Goal: Check status: Check status

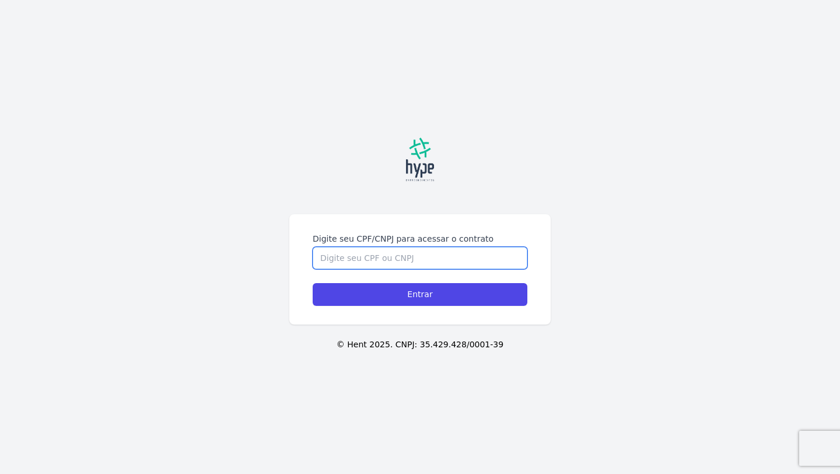
click at [429, 255] on input "Digite seu CPF/CNPJ para acessar o contrato" at bounding box center [420, 258] width 215 height 22
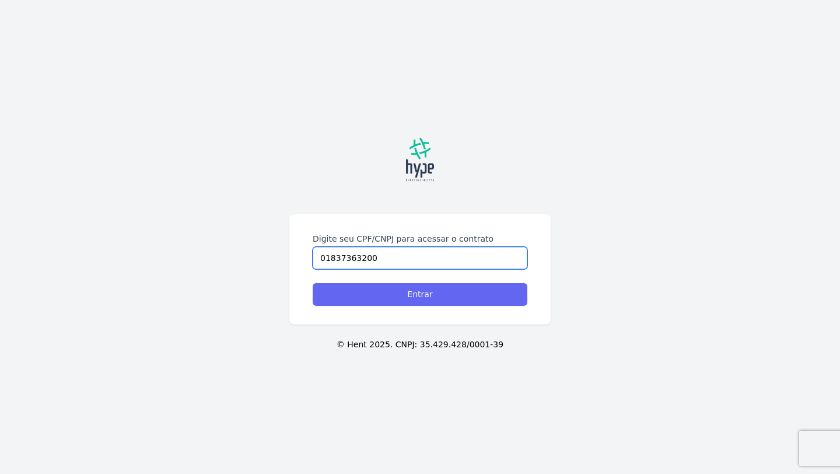
type input "01837363200"
click at [439, 293] on input "Entrar" at bounding box center [420, 294] width 215 height 23
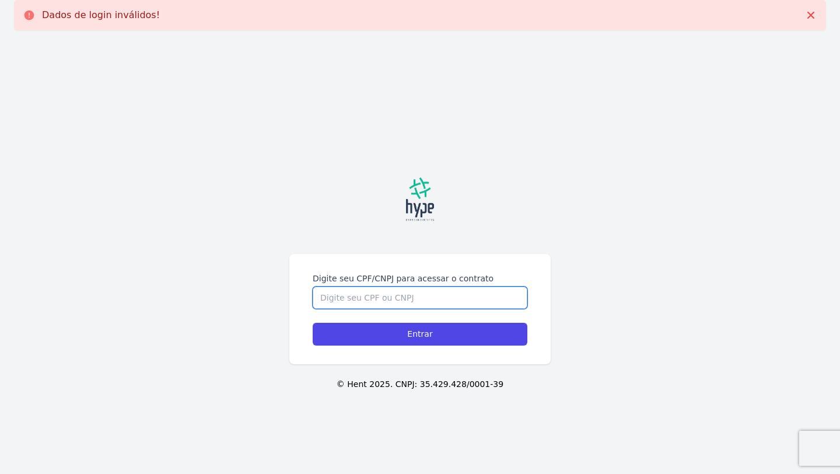
click at [439, 293] on input "Digite seu CPF/CNPJ para acessar o contrato" at bounding box center [420, 297] width 215 height 22
type input "01837363200"
click at [313, 323] on input "Entrar" at bounding box center [420, 334] width 215 height 23
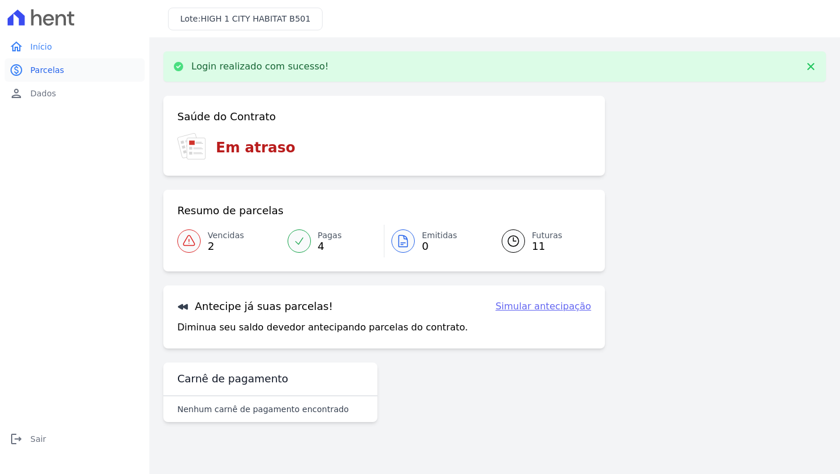
click at [60, 70] on span "Parcelas" at bounding box center [47, 70] width 34 height 12
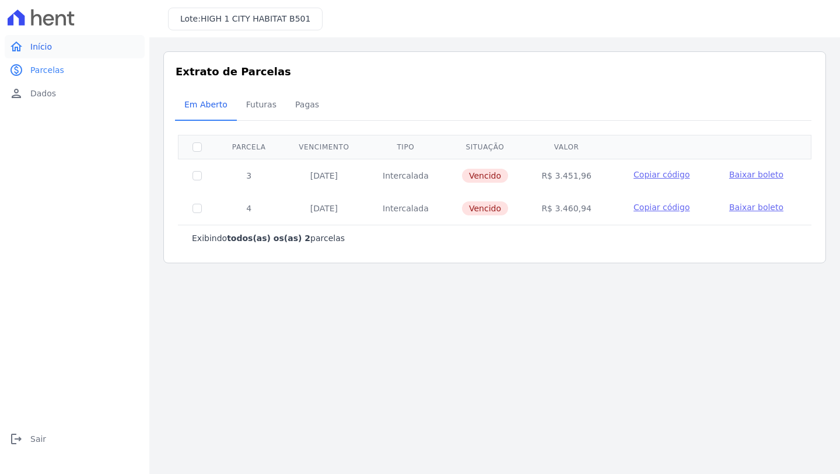
click at [44, 53] on link "home Início" at bounding box center [75, 46] width 140 height 23
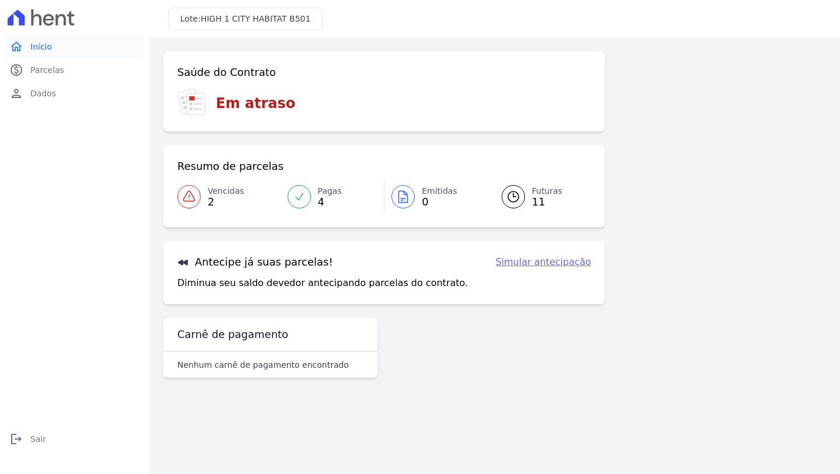
click at [64, 51] on link "home Início" at bounding box center [75, 46] width 140 height 23
click at [537, 205] on span "11" at bounding box center [547, 201] width 30 height 9
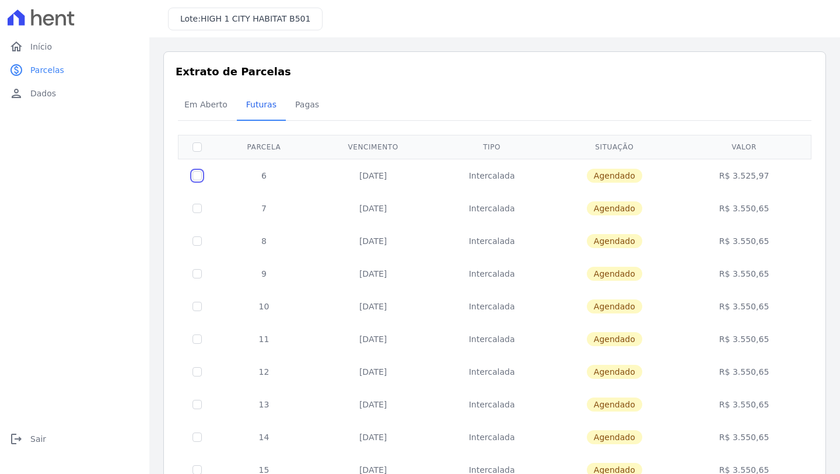
click at [198, 174] on input "checkbox" at bounding box center [197, 175] width 9 height 9
checkbox input "true"
click at [621, 174] on span "Agendado" at bounding box center [614, 176] width 55 height 14
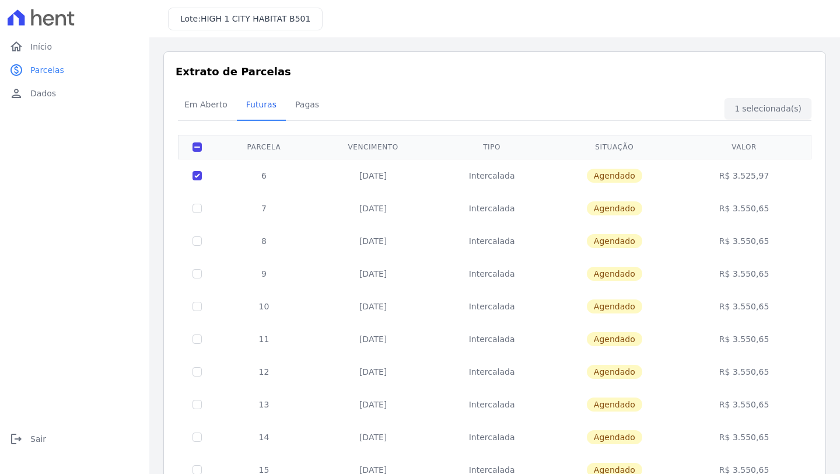
click at [733, 186] on td "R$ 3.525,97" at bounding box center [745, 175] width 130 height 33
click at [195, 175] on input "checkbox" at bounding box center [197, 175] width 9 height 9
checkbox input "false"
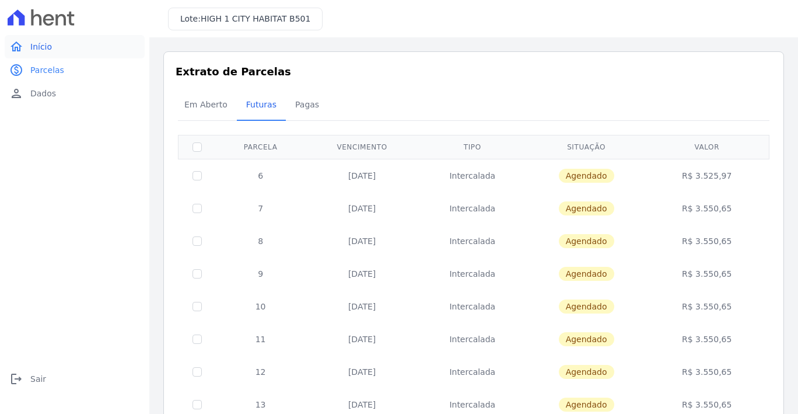
click at [78, 50] on link "home Início" at bounding box center [75, 46] width 140 height 23
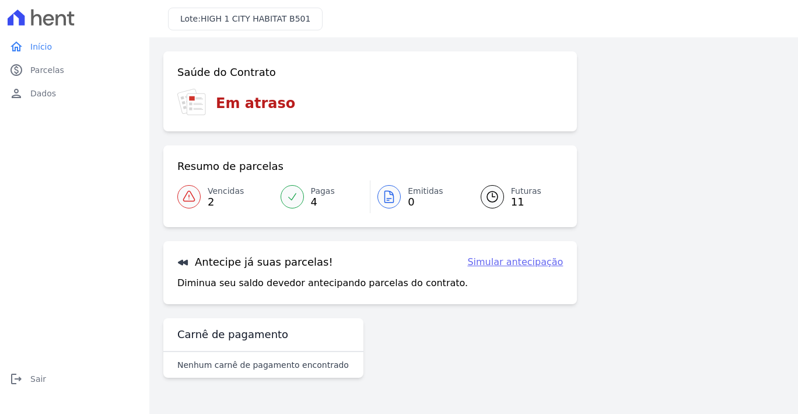
click at [212, 186] on span "Vencidas" at bounding box center [226, 191] width 36 height 12
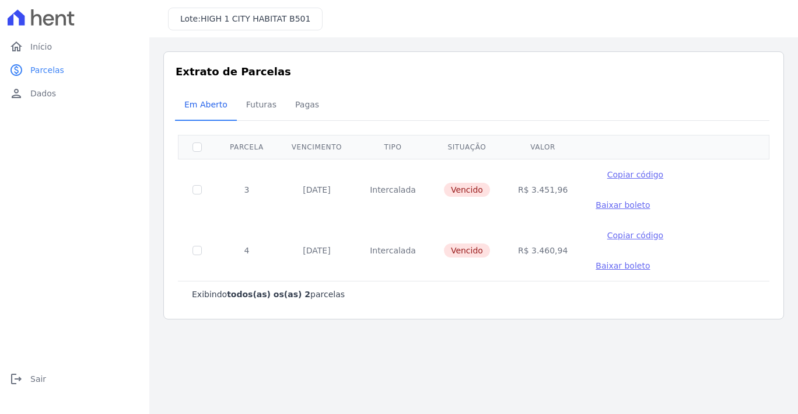
click at [650, 200] on span "Baixar boleto" at bounding box center [623, 204] width 54 height 9
click at [105, 48] on link "home Início" at bounding box center [75, 46] width 140 height 23
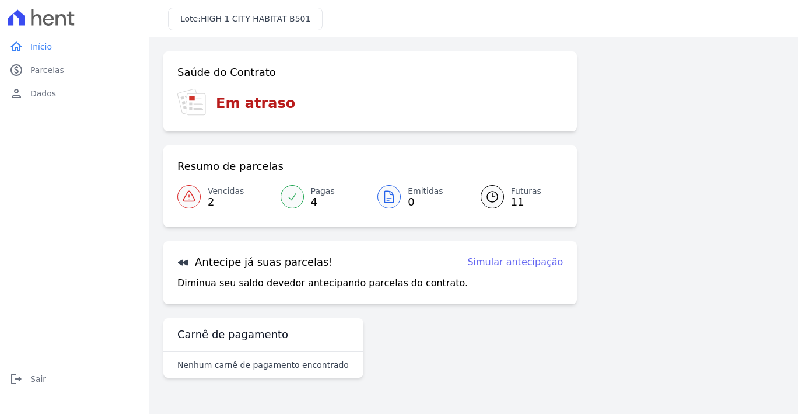
click at [511, 197] on span "11" at bounding box center [526, 201] width 30 height 9
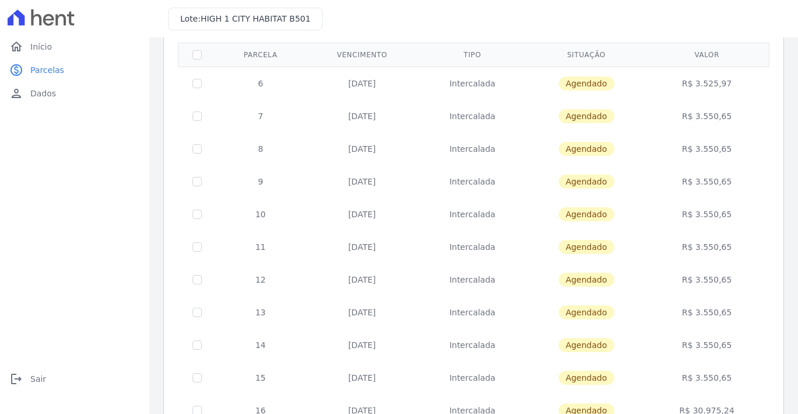
scroll to position [157, 0]
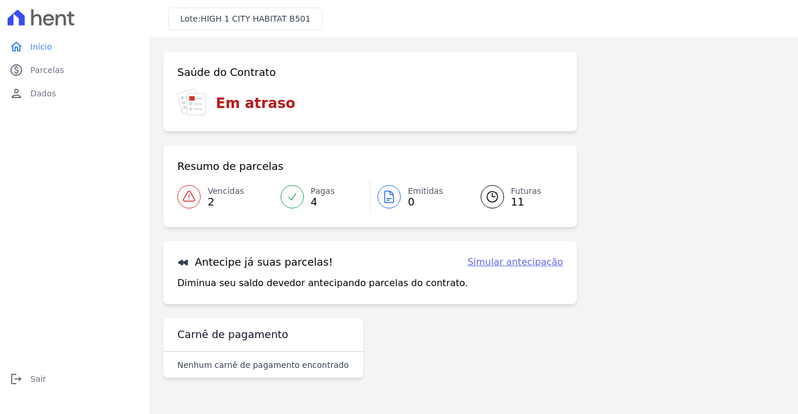
click at [228, 192] on span "Vencidas" at bounding box center [226, 191] width 36 height 12
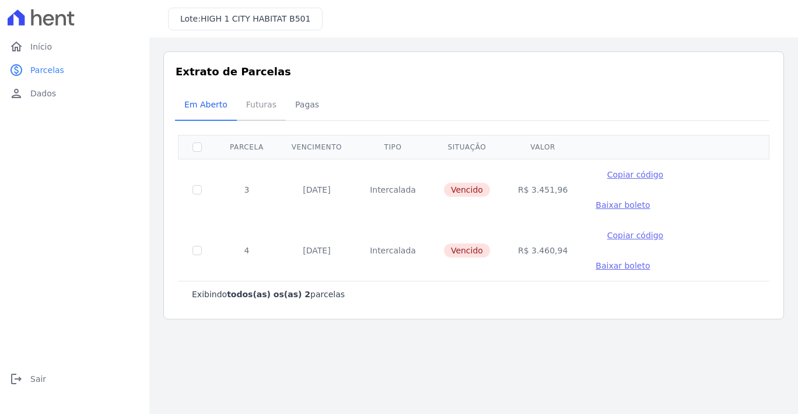
click at [258, 107] on span "Futuras" at bounding box center [261, 104] width 44 height 23
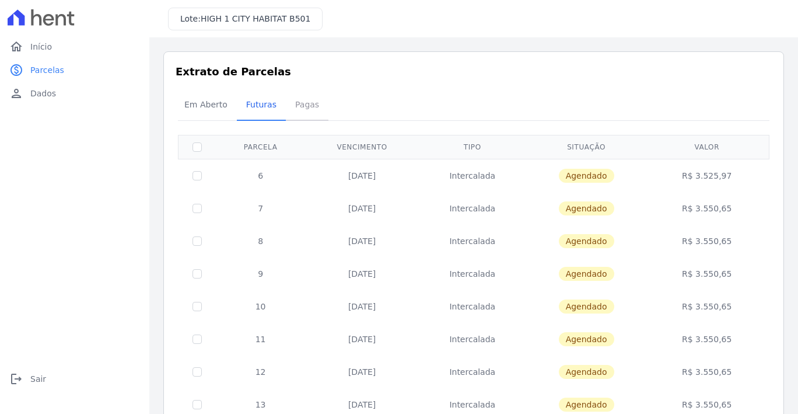
click at [298, 101] on span "Pagas" at bounding box center [307, 104] width 38 height 23
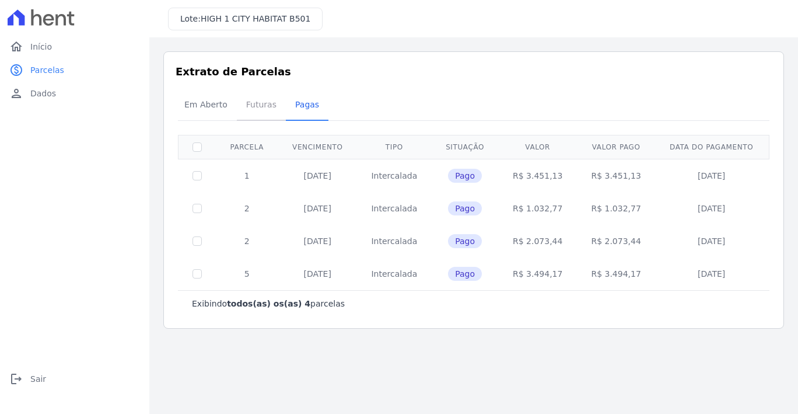
click at [261, 114] on span "Futuras" at bounding box center [261, 104] width 44 height 23
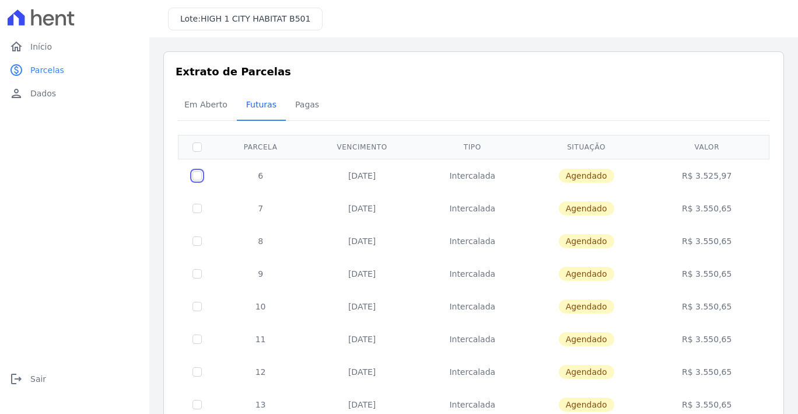
click at [198, 173] on input "checkbox" at bounding box center [197, 175] width 9 height 9
checkbox input "true"
click at [208, 102] on span "Em Aberto" at bounding box center [205, 104] width 57 height 23
